Goal: Task Accomplishment & Management: Use online tool/utility

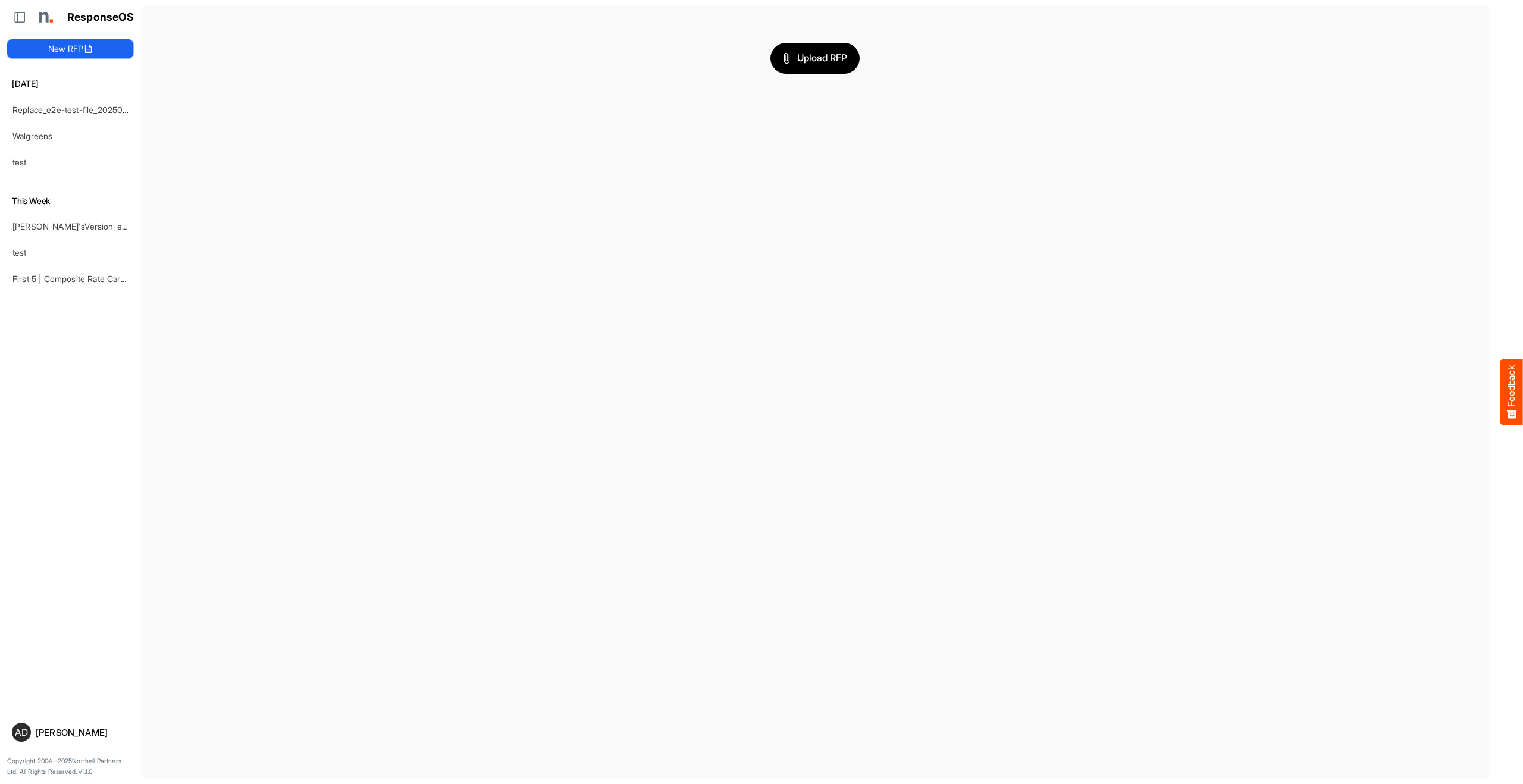
click at [118, 51] on button "New RFP" at bounding box center [70, 49] width 126 height 19
click at [786, 72] on button "Upload RFP" at bounding box center [815, 59] width 89 height 31
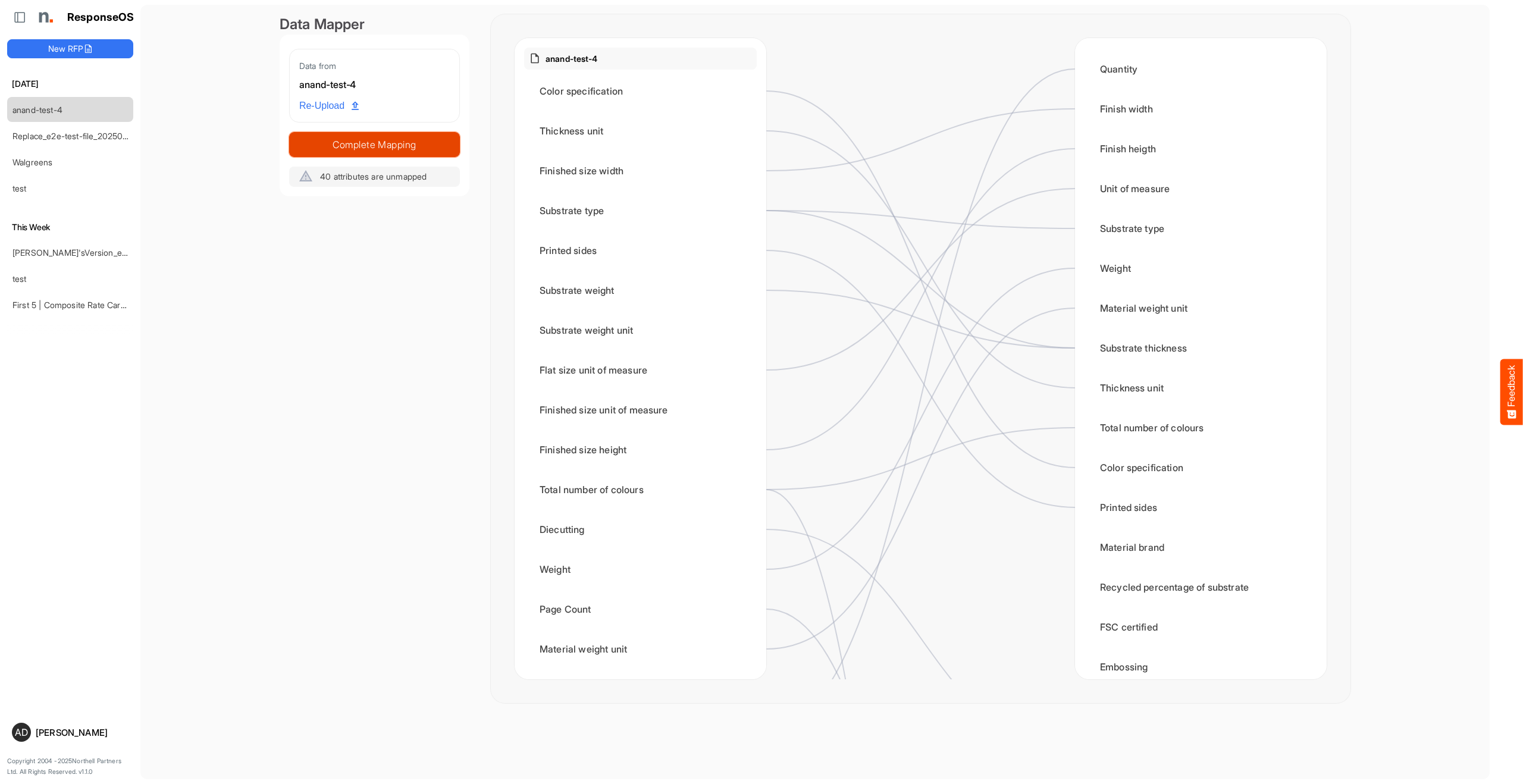
click at [409, 133] on button "Complete Mapping" at bounding box center [374, 144] width 171 height 25
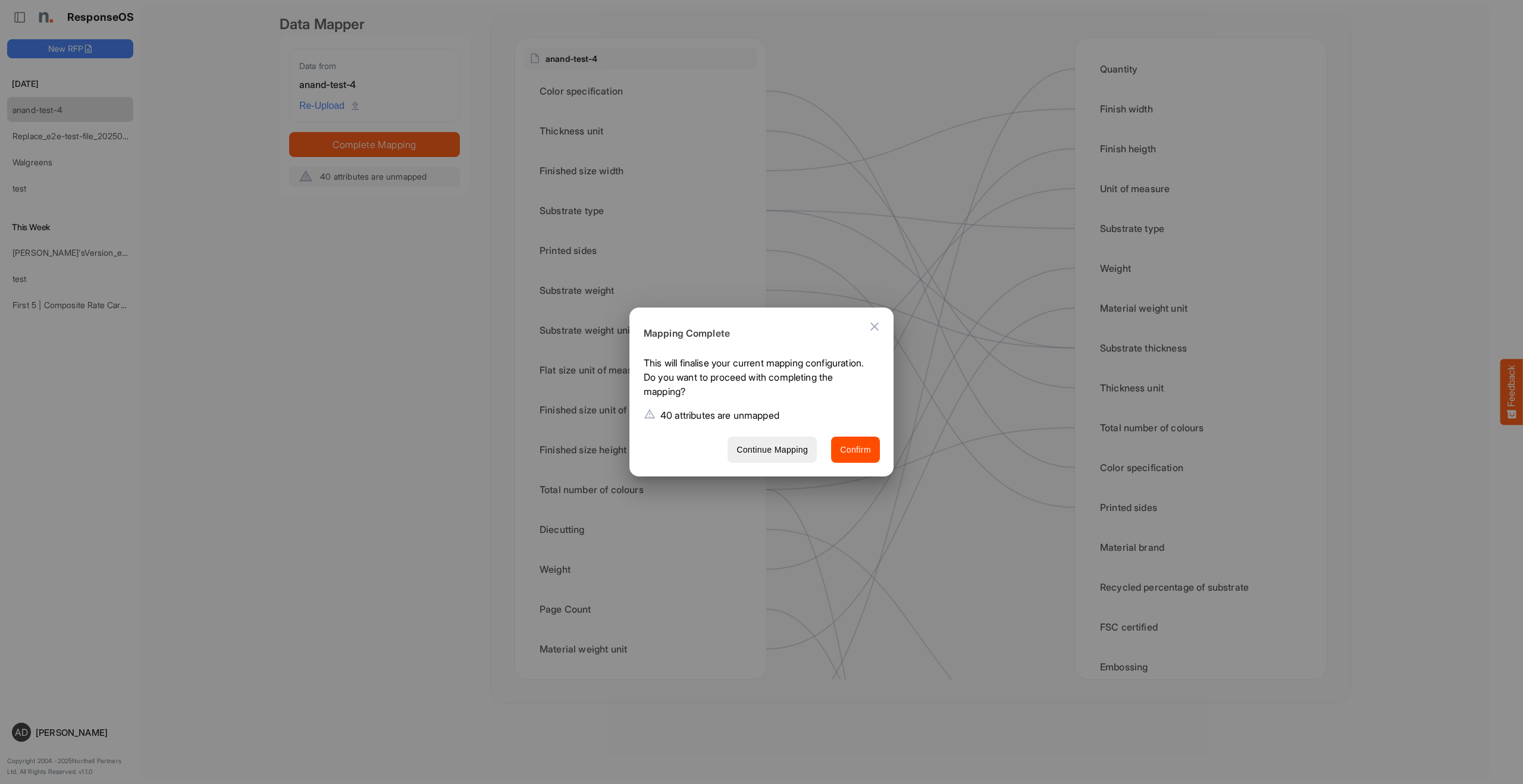
click at [416, 330] on div at bounding box center [762, 392] width 1523 height 784
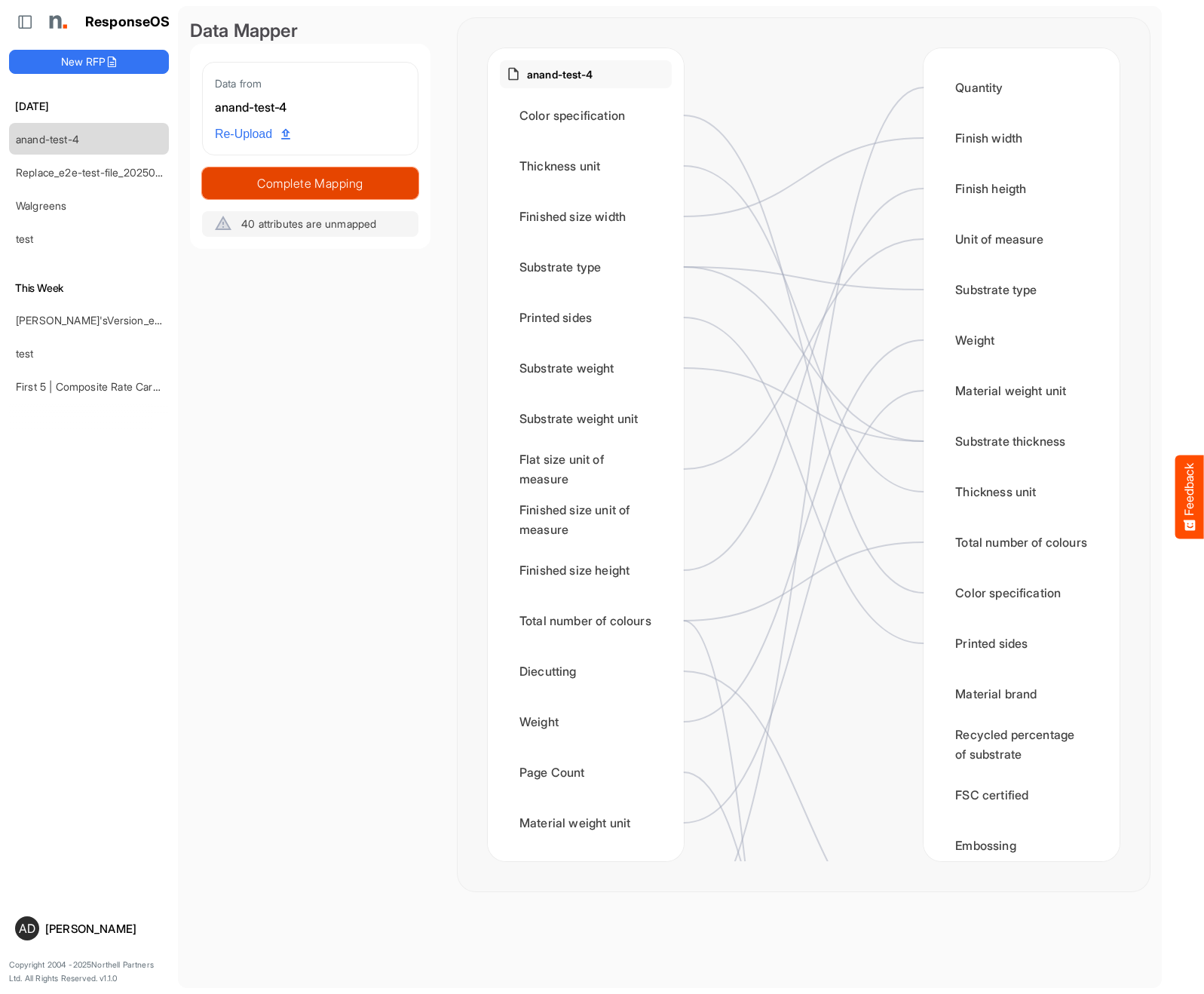
click at [292, 184] on span "Complete Mapping" at bounding box center [311, 184] width 215 height 21
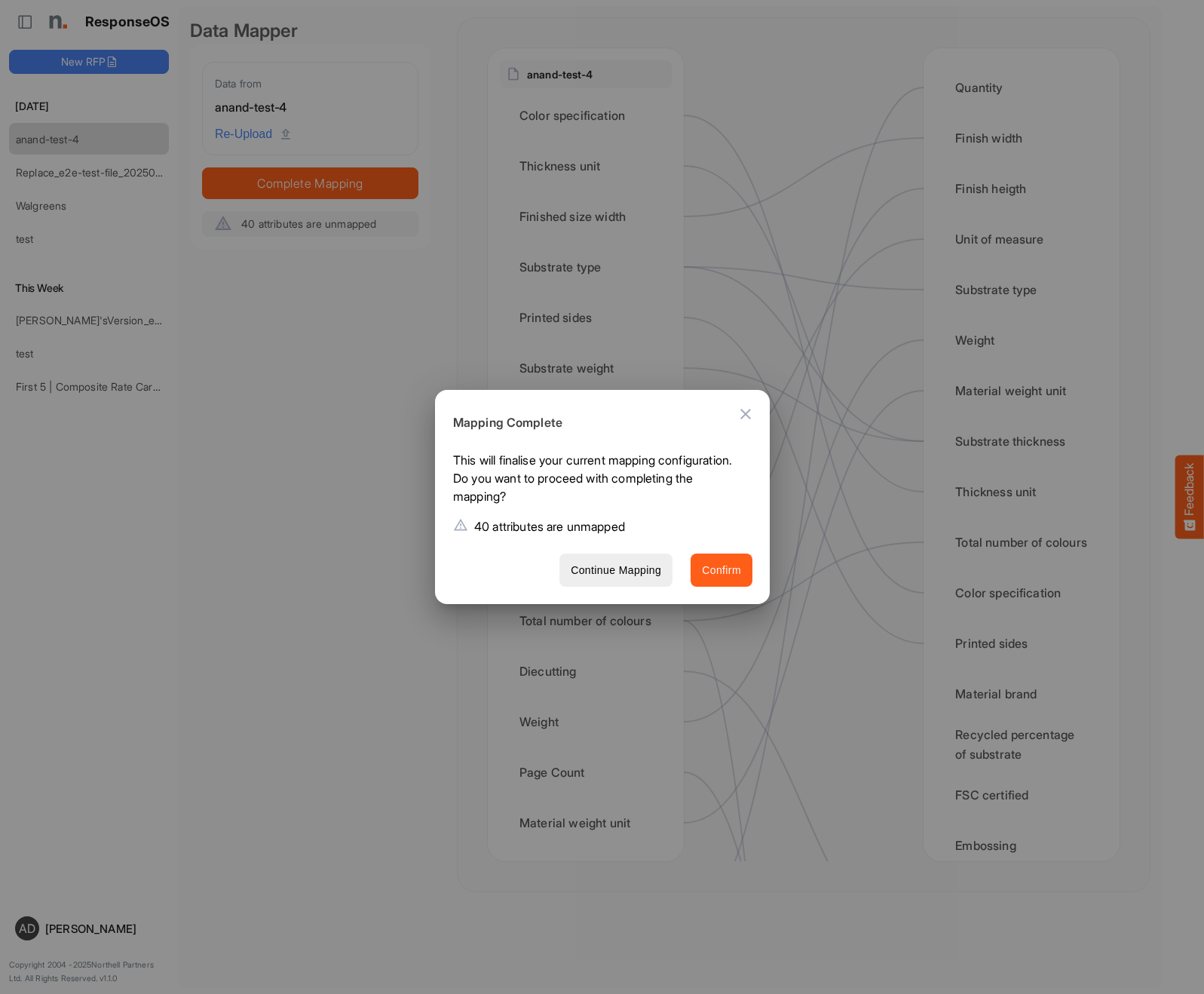
click at [704, 566] on span "Confirm" at bounding box center [722, 570] width 39 height 19
